Goal: Book appointment/travel/reservation

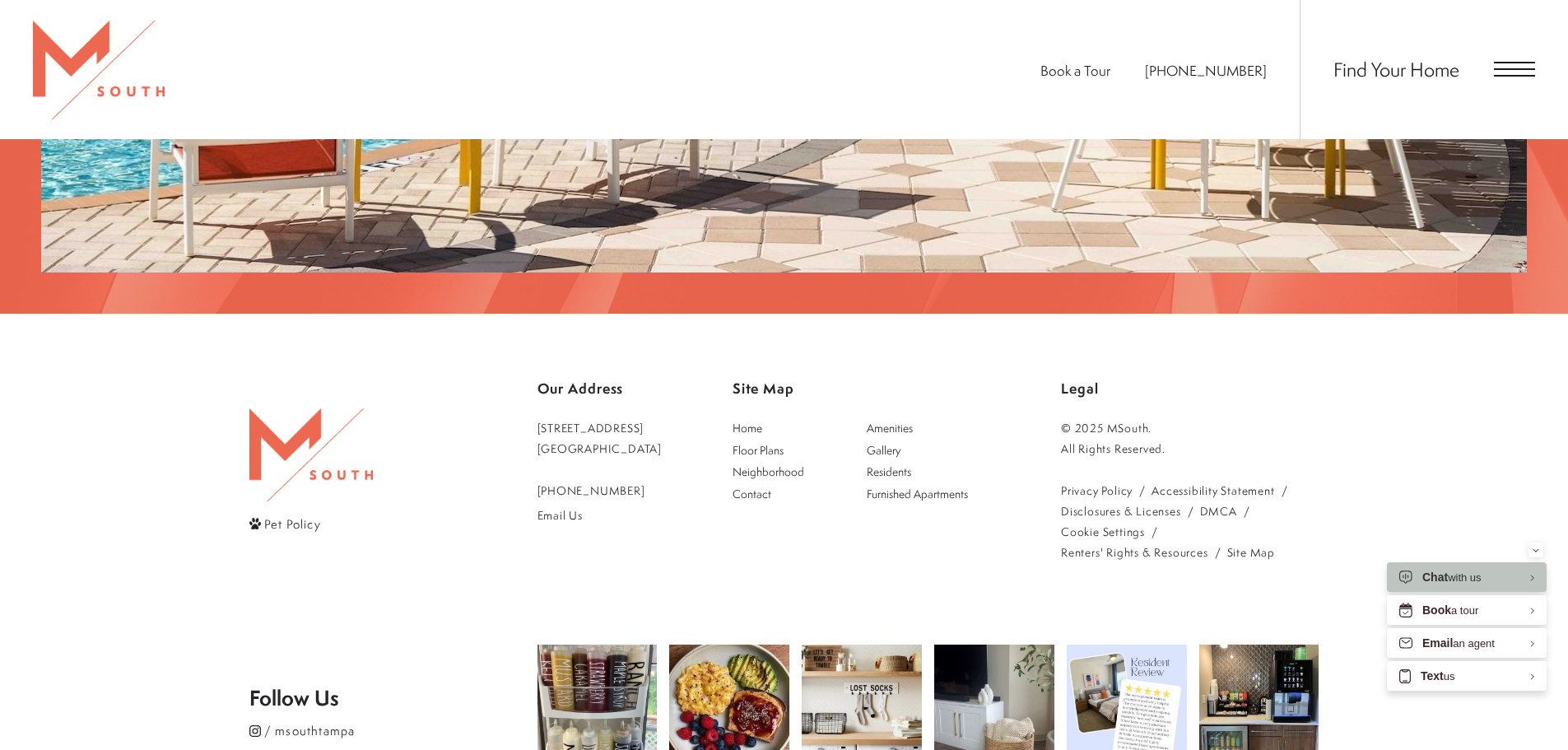
scroll to position [3454, 0]
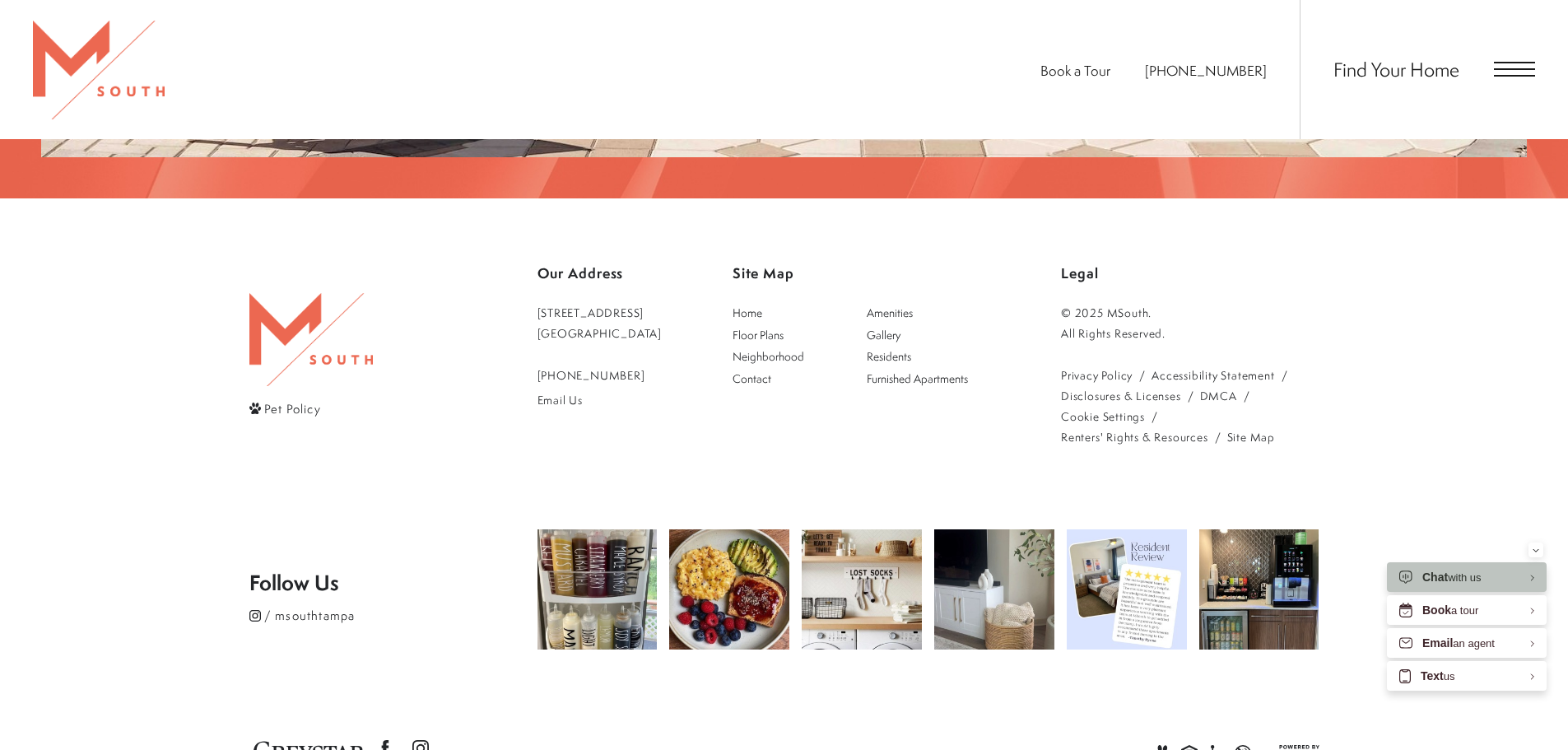
click at [1492, 72] on div "Find Your Home" at bounding box center [1417, 69] width 235 height 139
click at [1515, 66] on span "Open Menu" at bounding box center [1514, 69] width 41 height 14
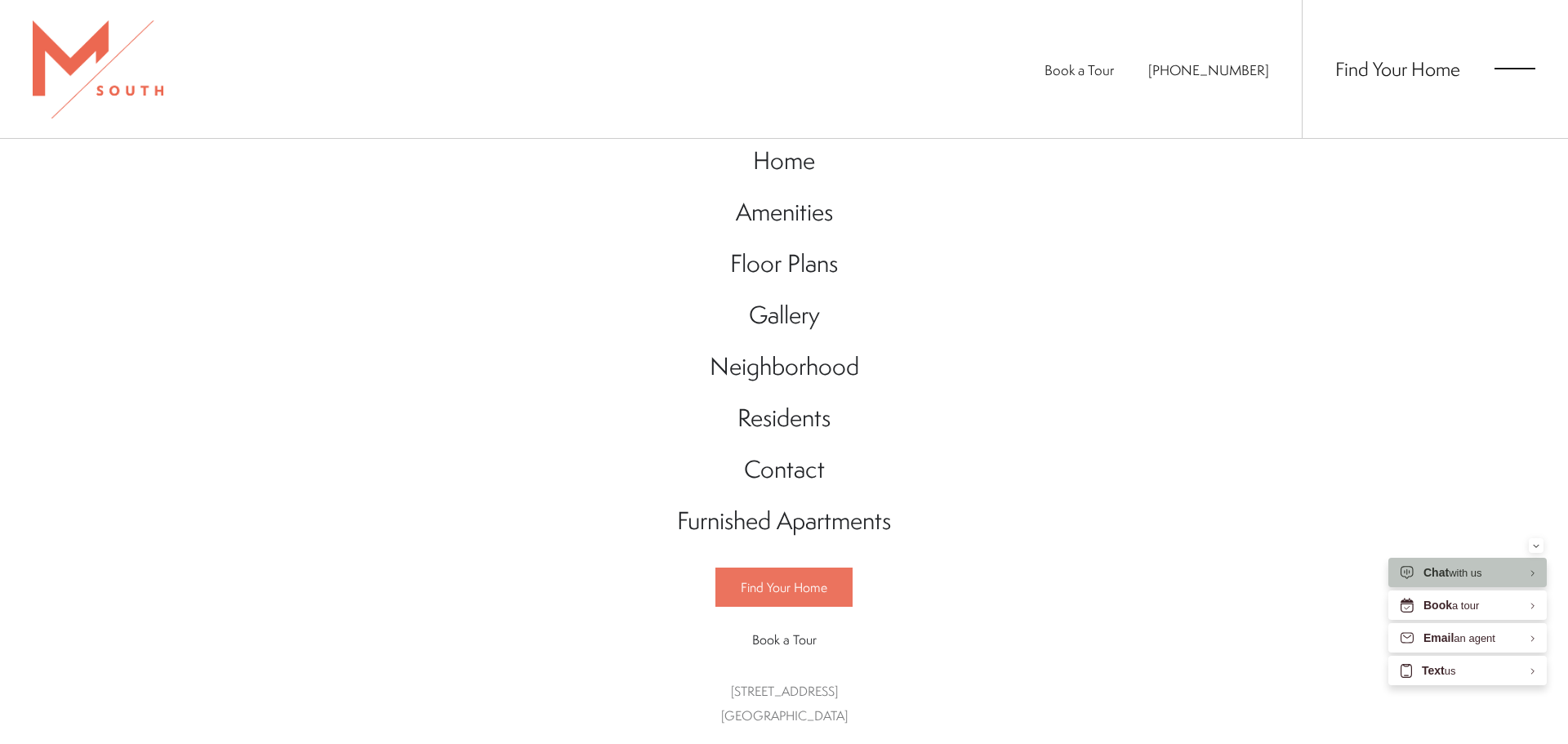
scroll to position [25, 0]
click at [783, 640] on span "Book a Tour" at bounding box center [784, 640] width 65 height 18
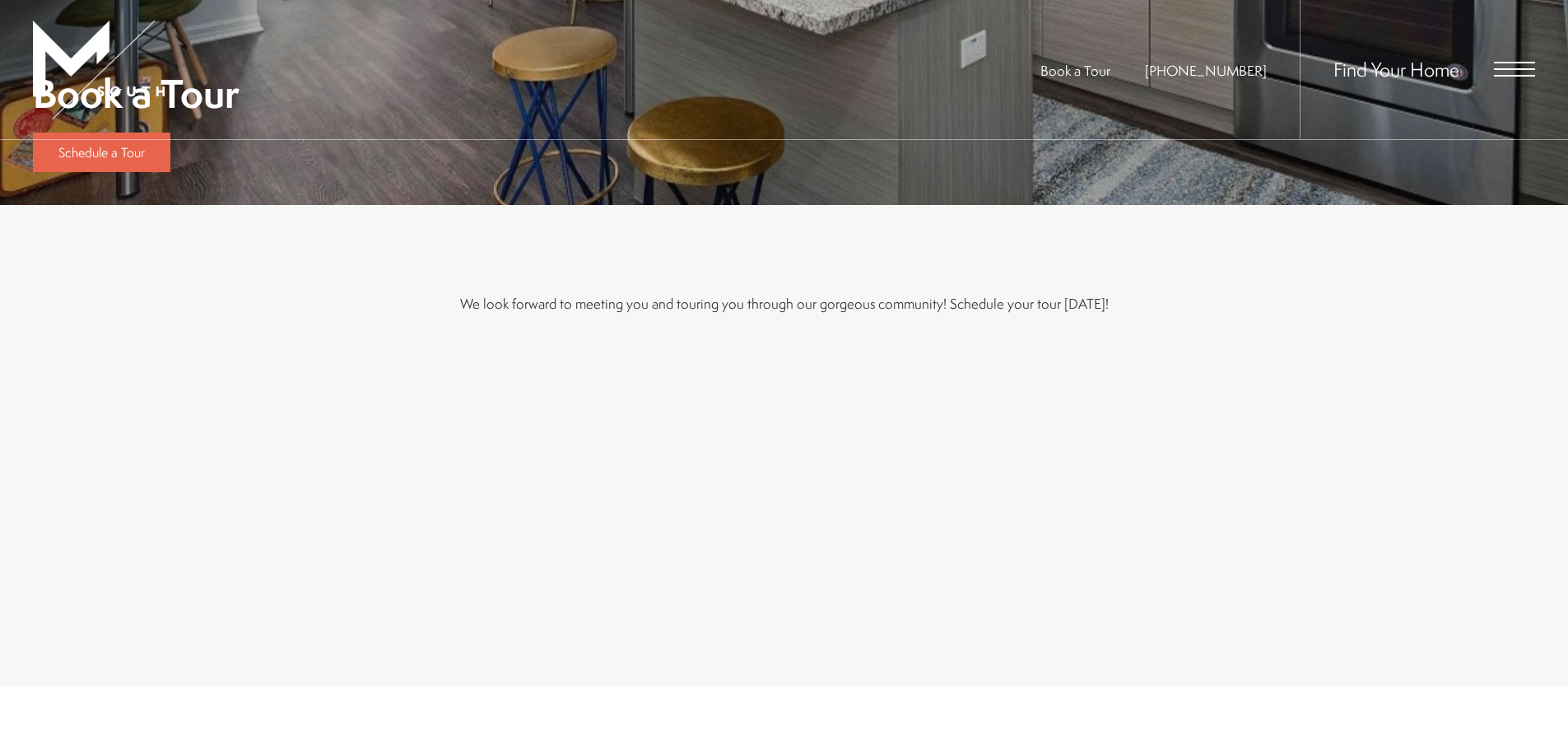
scroll to position [577, 0]
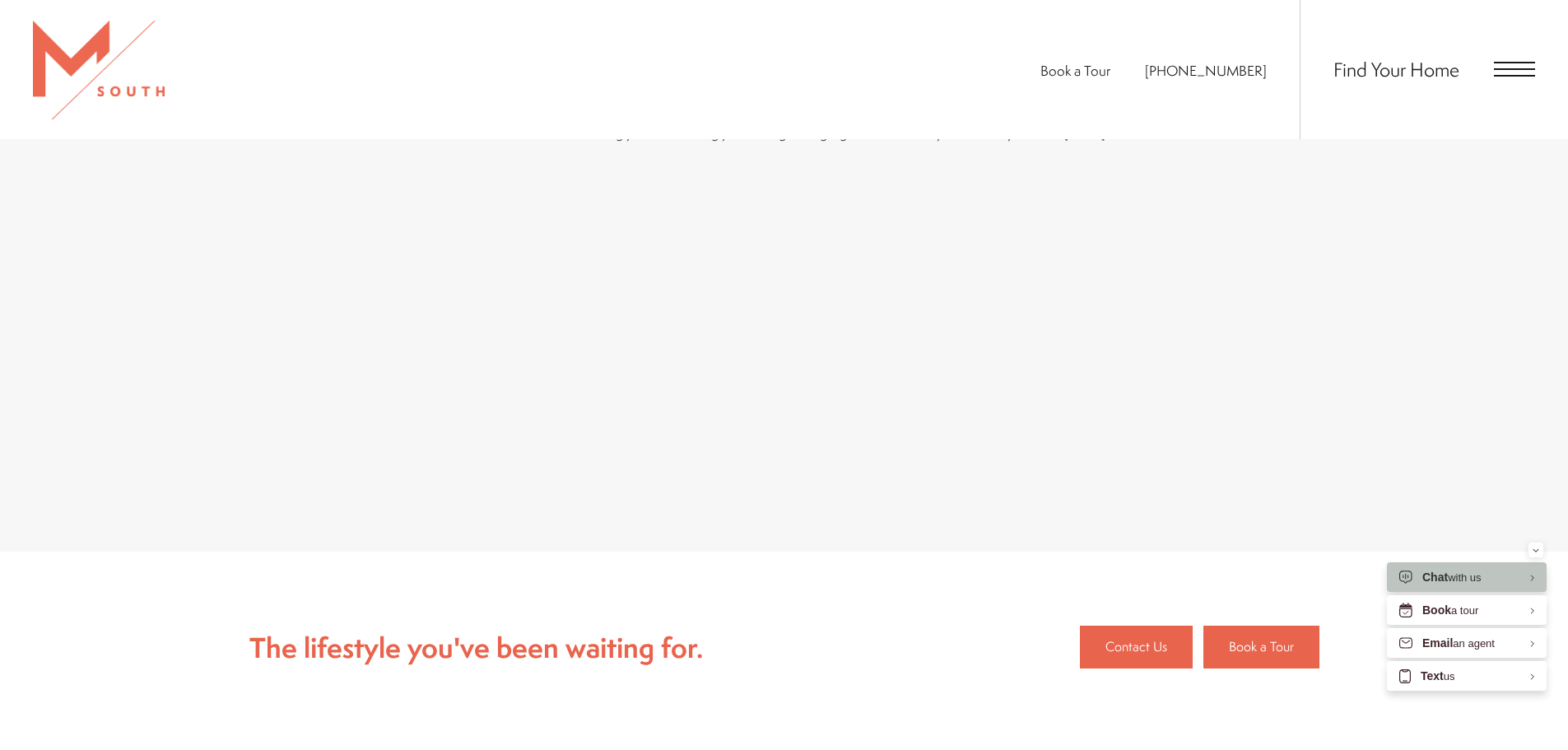
click at [1511, 73] on span "Open Menu" at bounding box center [1514, 69] width 41 height 14
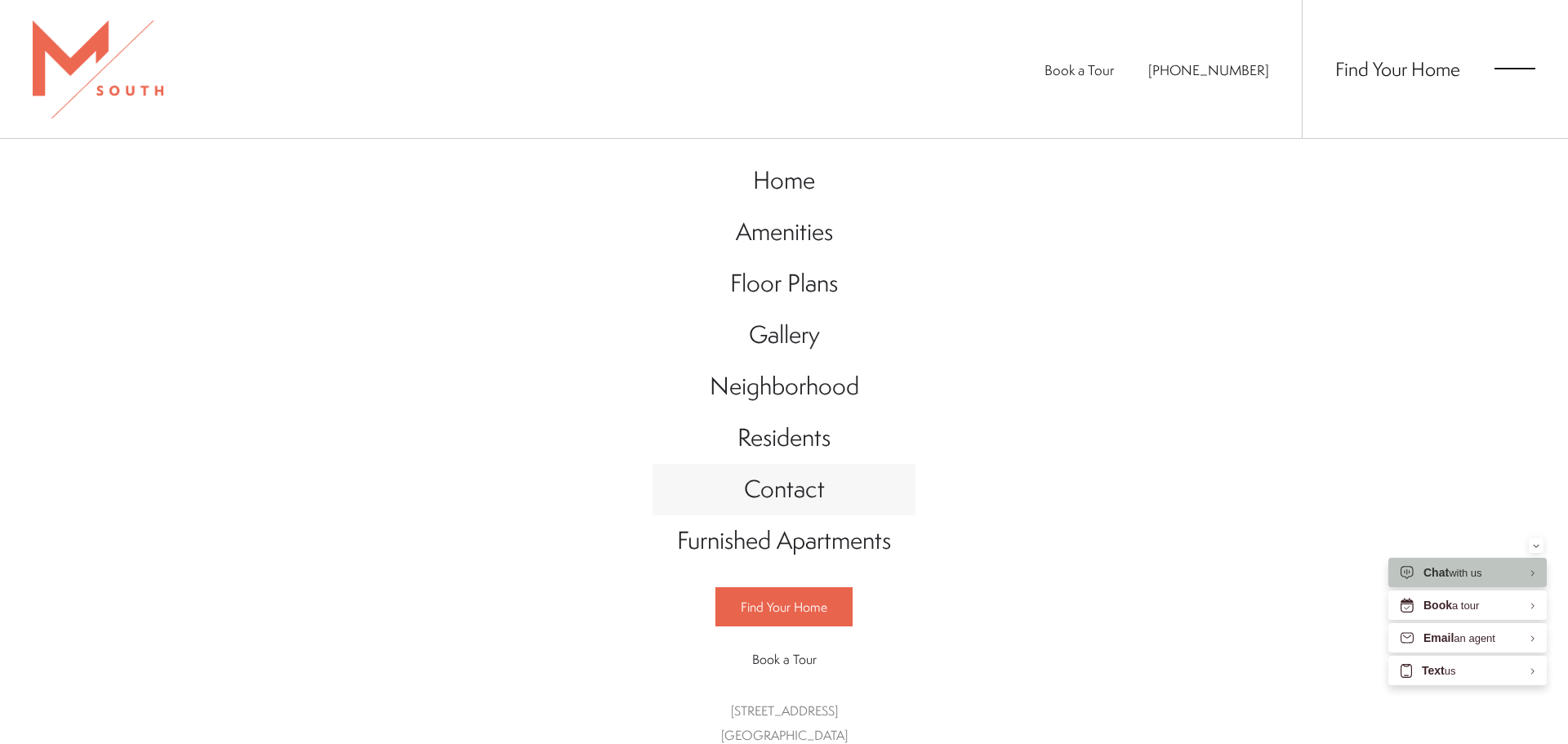
click at [821, 497] on link "Contact" at bounding box center [784, 490] width 263 height 51
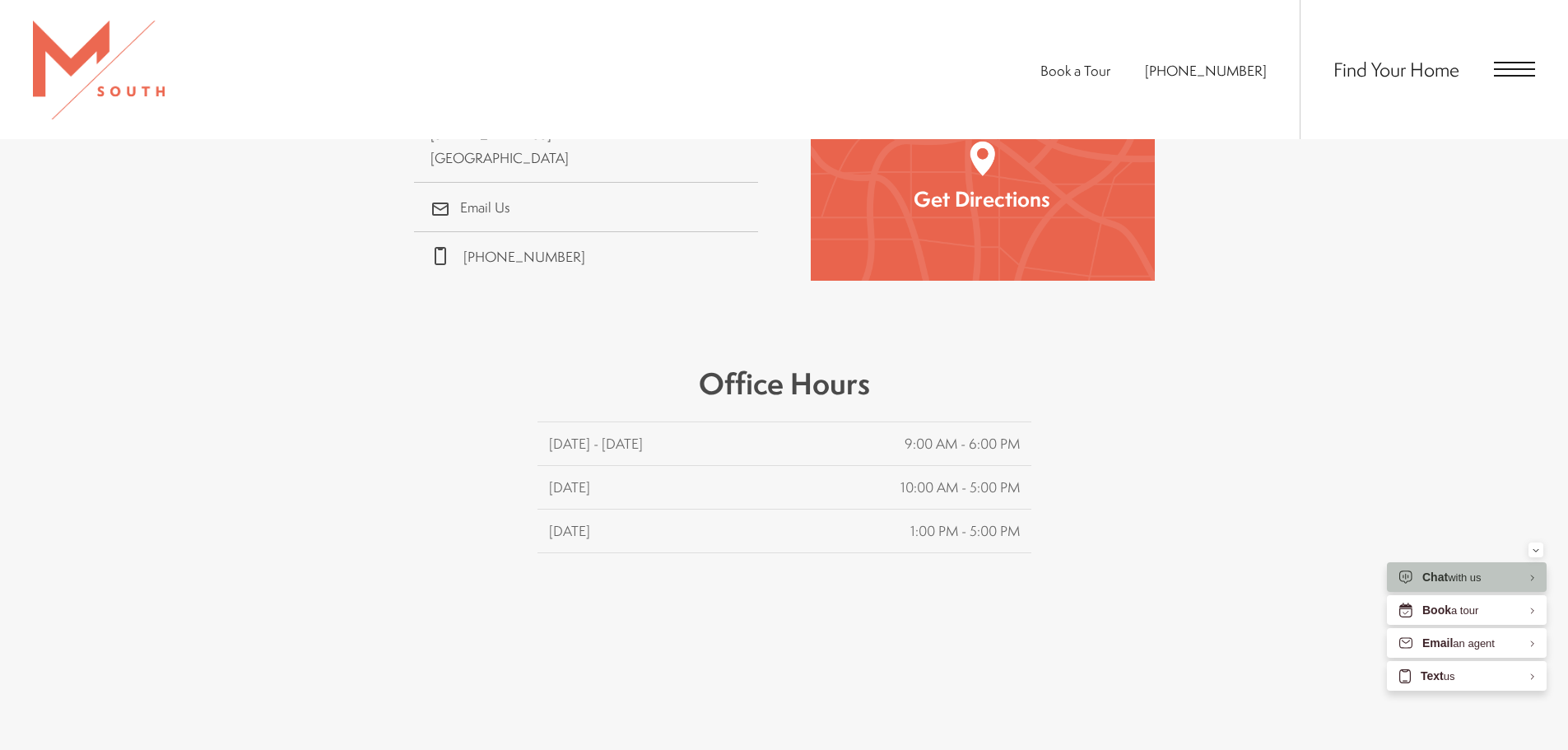
scroll to position [741, 0]
